Goal: Information Seeking & Learning: Learn about a topic

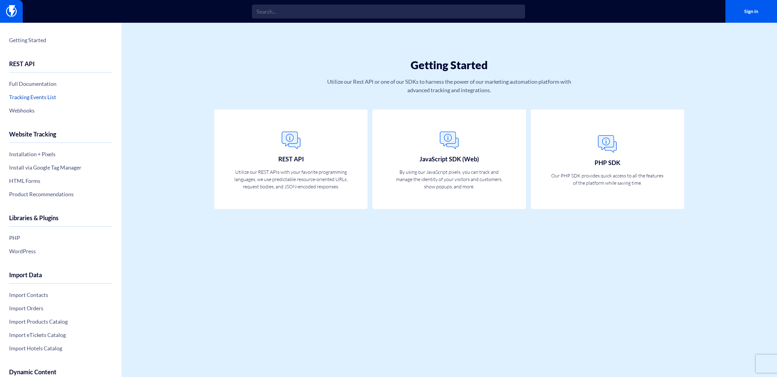
click at [56, 97] on link "Tracking Events List" at bounding box center [60, 97] width 103 height 10
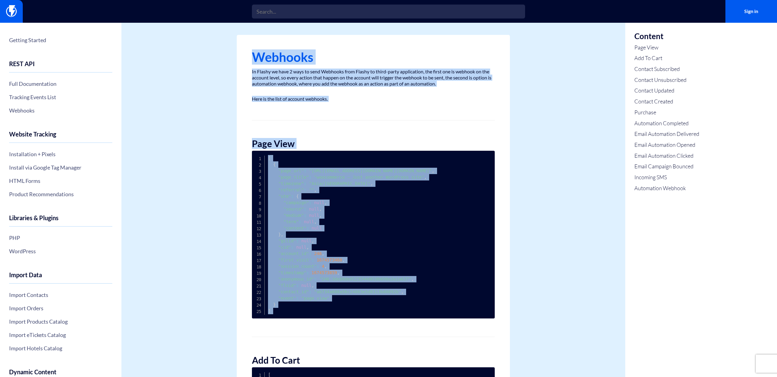
drag, startPoint x: 252, startPoint y: 56, endPoint x: 412, endPoint y: 325, distance: 313.0
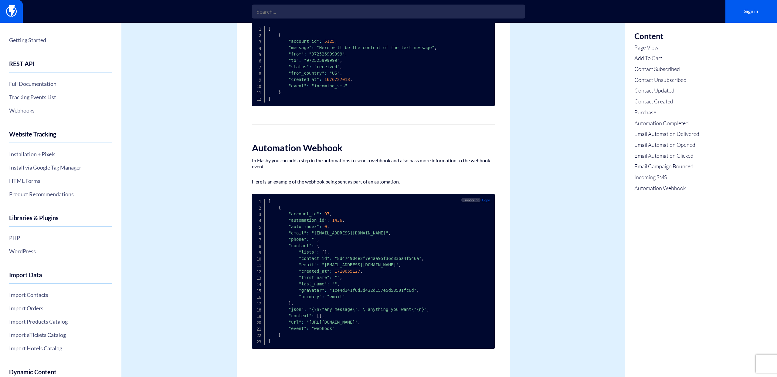
scroll to position [2021, 0]
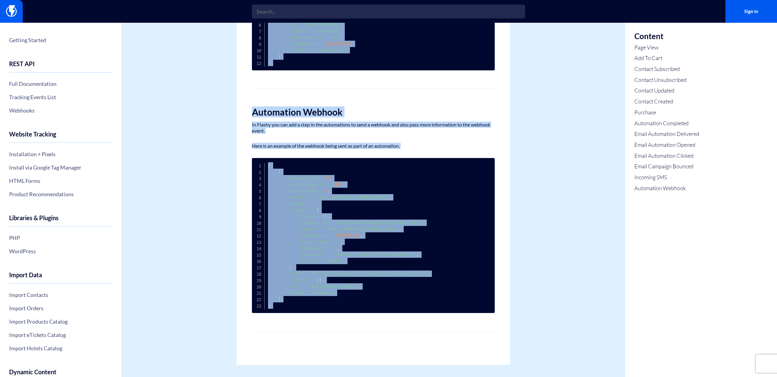
copy div "Webhooks In Flashy we have 2 ways to send Webhooks from Flashy to third-party a…"
click at [25, 153] on link "Installation + Pixels" at bounding box center [60, 154] width 103 height 10
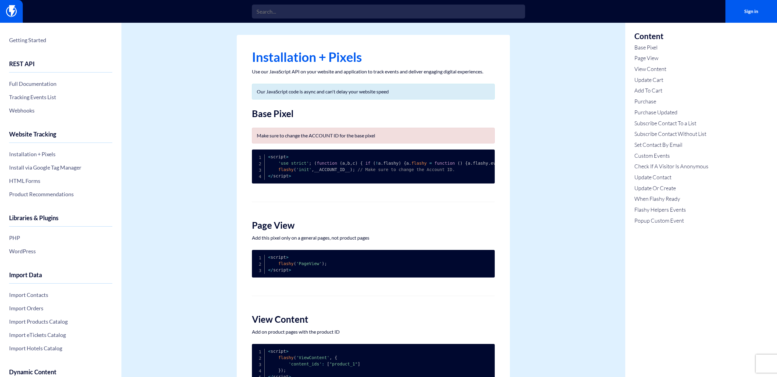
click at [651, 291] on div "Content Base Pixel Page View View Content Update Cart Add To Cart Purchase Purc…" at bounding box center [672, 198] width 92 height 351
click at [654, 50] on link "Base Pixel" at bounding box center [672, 48] width 74 height 8
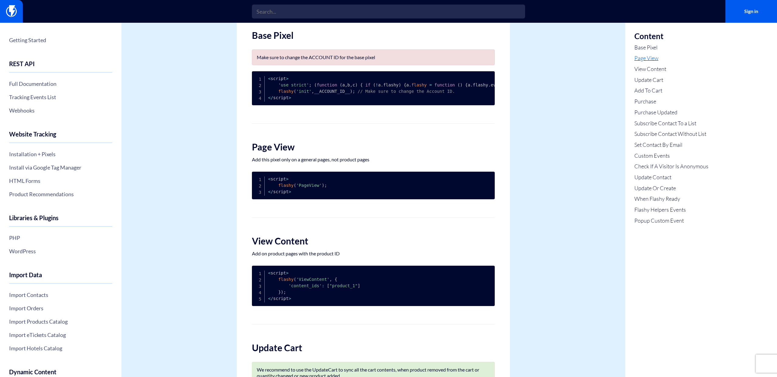
click at [659, 59] on link "Page View" at bounding box center [672, 58] width 74 height 8
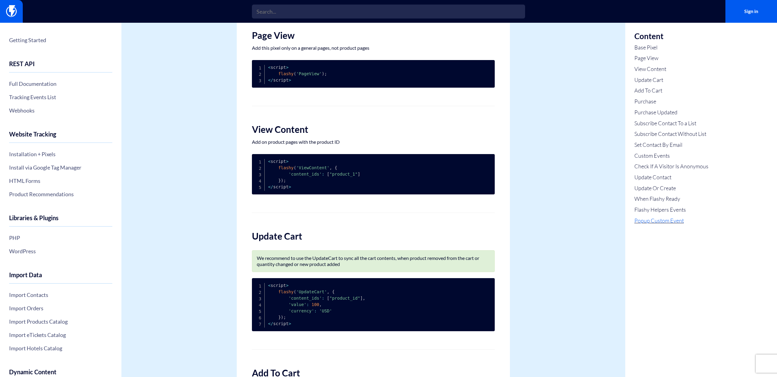
click at [671, 220] on link "Popup Custom Event" at bounding box center [672, 221] width 74 height 8
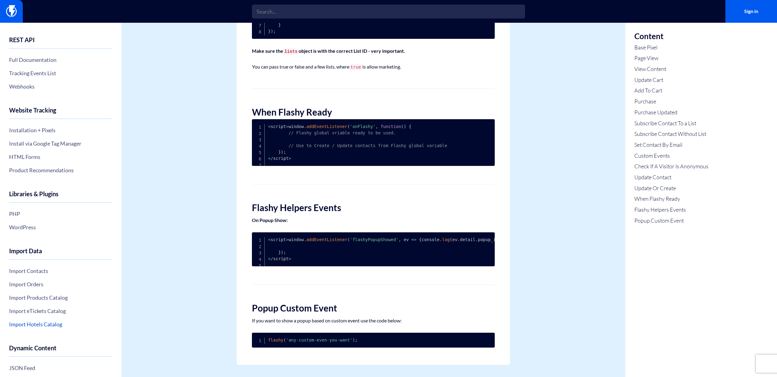
scroll to position [50, 0]
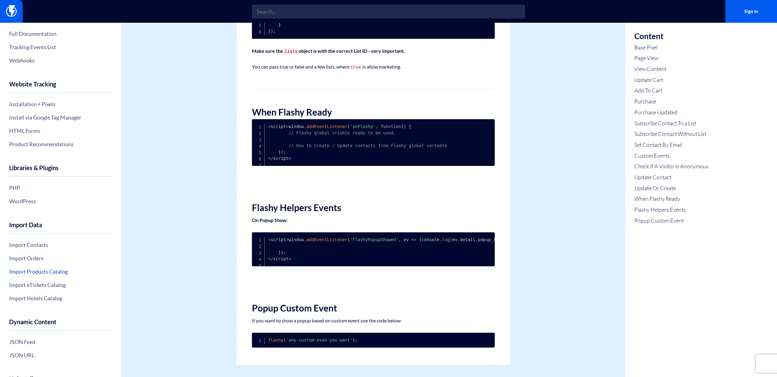
click at [68, 271] on link "Import Products Catalog" at bounding box center [60, 272] width 103 height 10
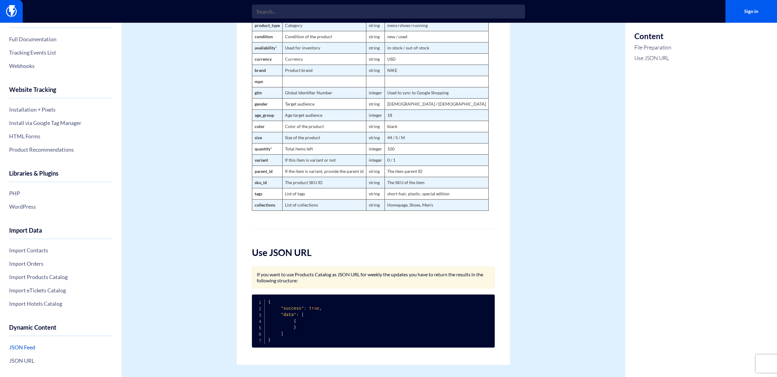
scroll to position [89, 0]
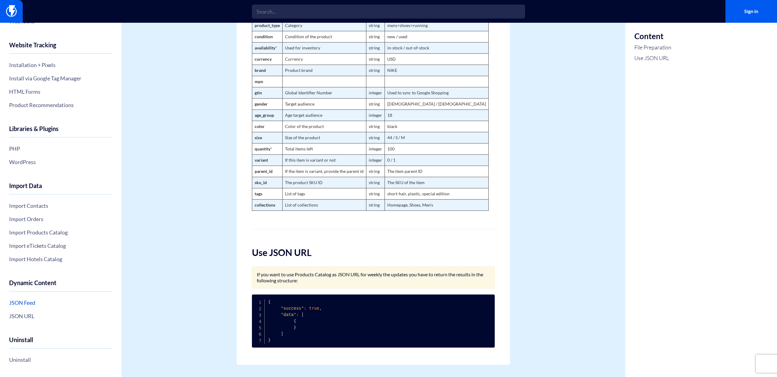
click at [34, 301] on link "JSON Feed" at bounding box center [60, 303] width 103 height 10
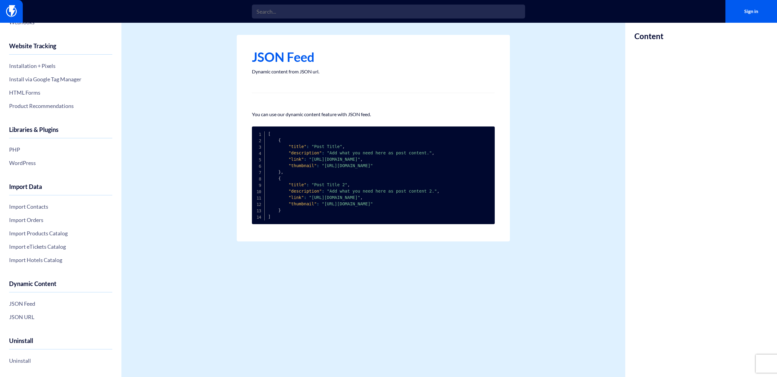
scroll to position [89, 0]
click at [33, 319] on link "JSON URL" at bounding box center [60, 316] width 103 height 10
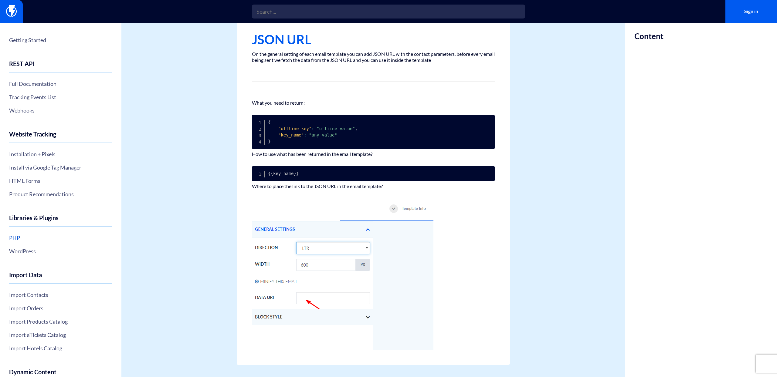
click at [16, 239] on link "PHP" at bounding box center [60, 238] width 103 height 10
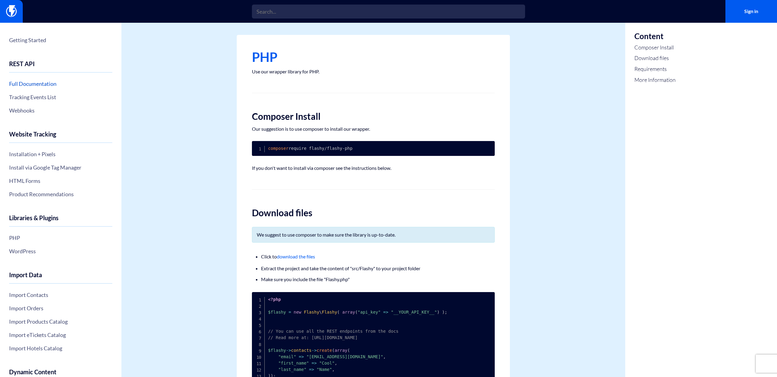
click at [37, 84] on link "Full Documentation" at bounding box center [60, 84] width 103 height 10
